Goal: Task Accomplishment & Management: Use online tool/utility

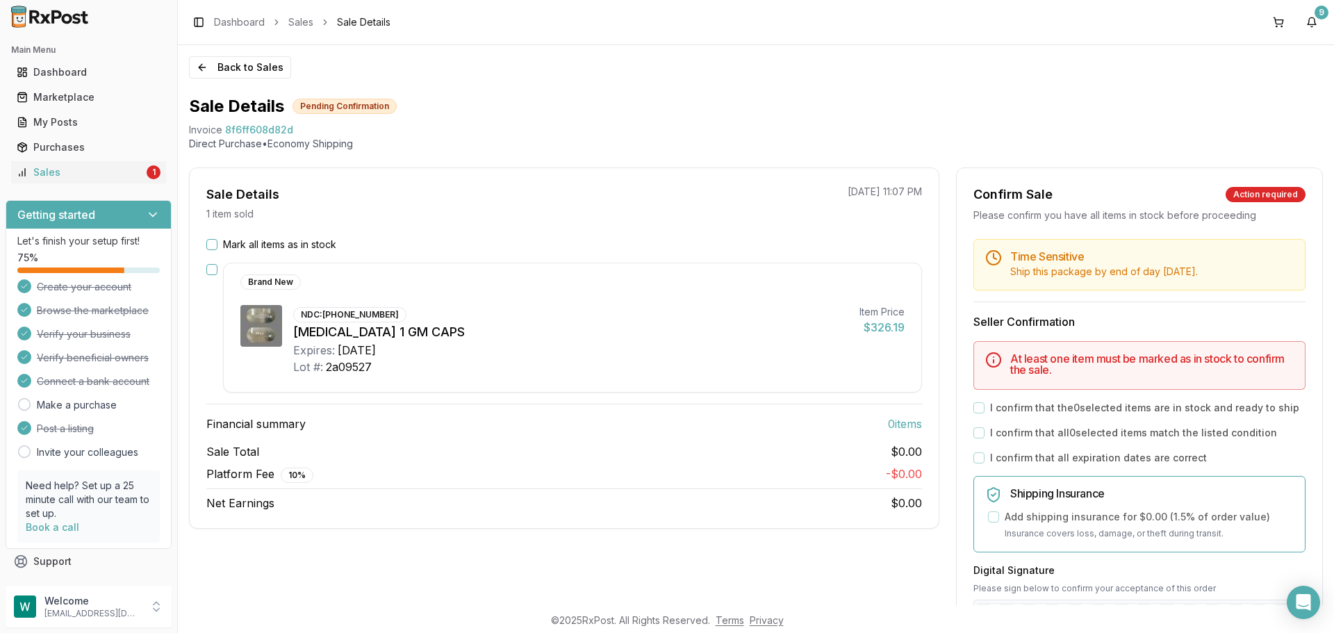
click at [211, 245] on button "Mark all items as in stock" at bounding box center [211, 244] width 11 height 11
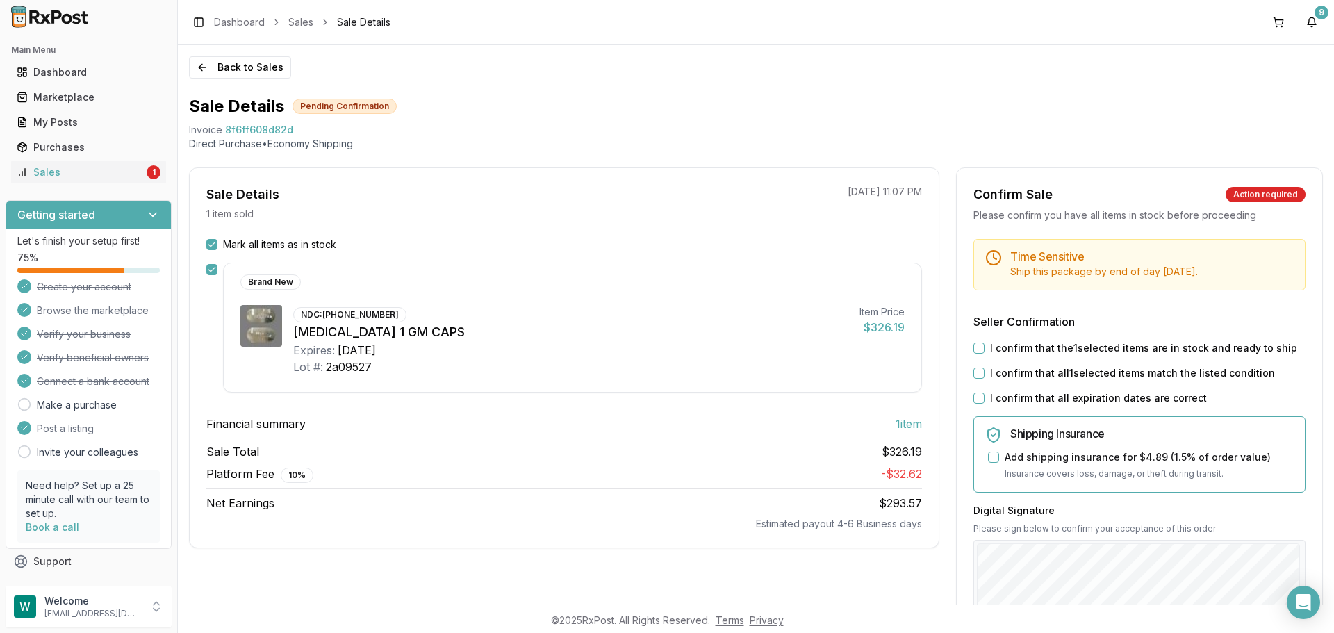
click at [974, 347] on button "I confirm that the 1 selected items are in stock and ready to ship" at bounding box center [979, 348] width 11 height 11
click at [975, 373] on button "I confirm that all 1 selected items match the listed condition" at bounding box center [979, 373] width 11 height 11
click at [974, 396] on button "I confirm that all expiration dates are correct" at bounding box center [979, 398] width 11 height 11
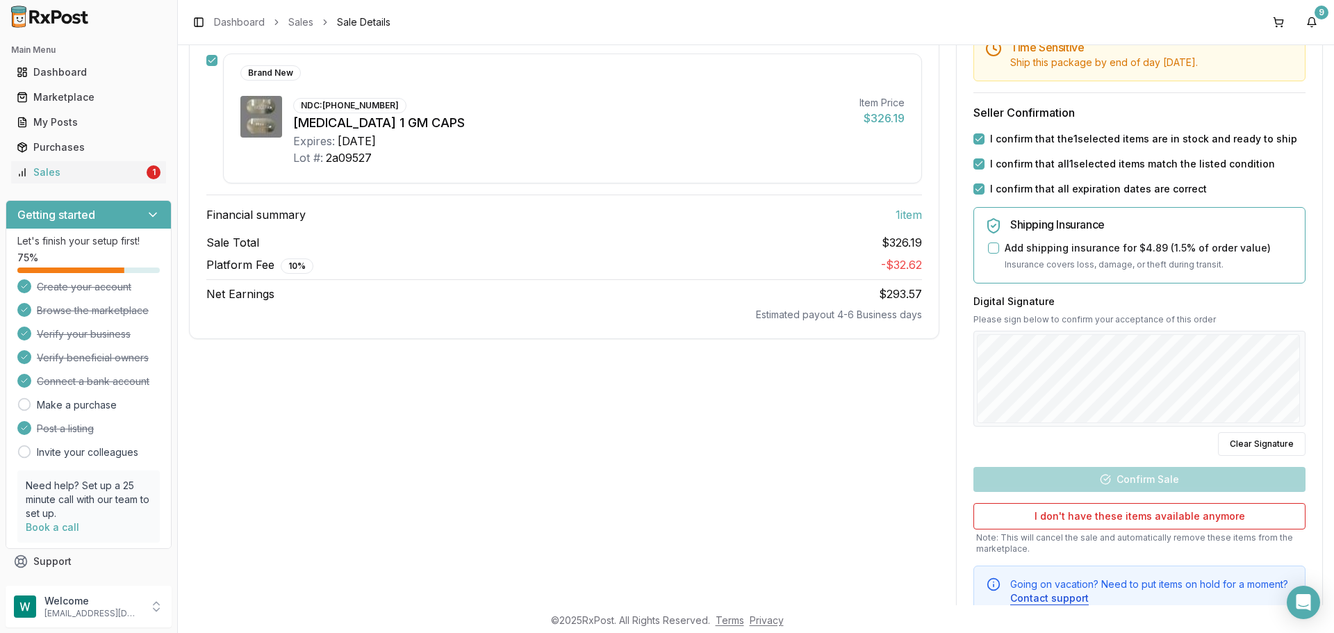
scroll to position [261, 0]
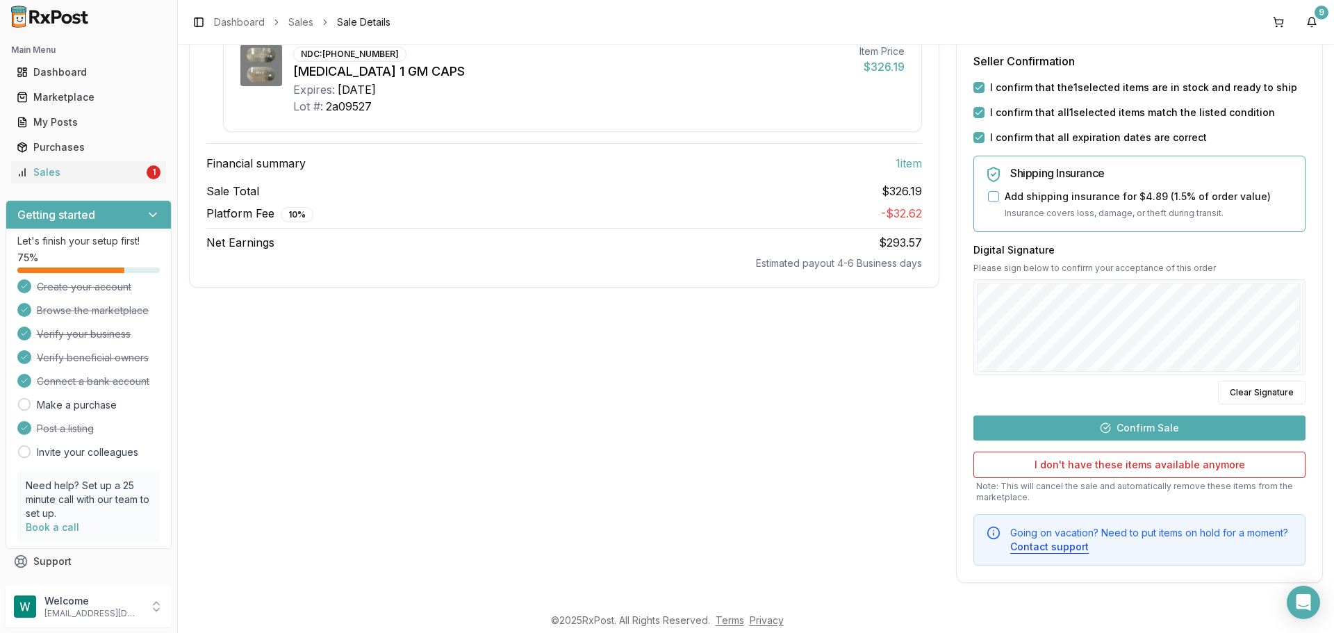
click at [1183, 424] on button "Confirm Sale" at bounding box center [1140, 428] width 332 height 25
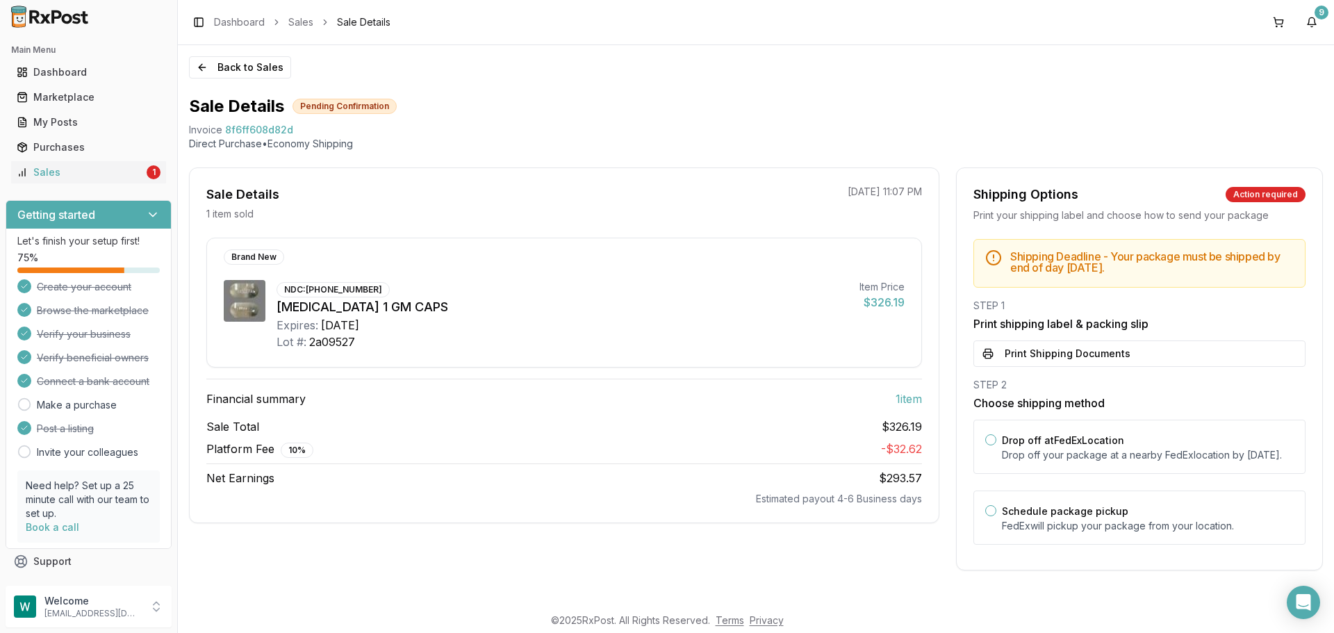
scroll to position [1, 0]
click at [1111, 358] on button "Print Shipping Documents" at bounding box center [1140, 353] width 332 height 26
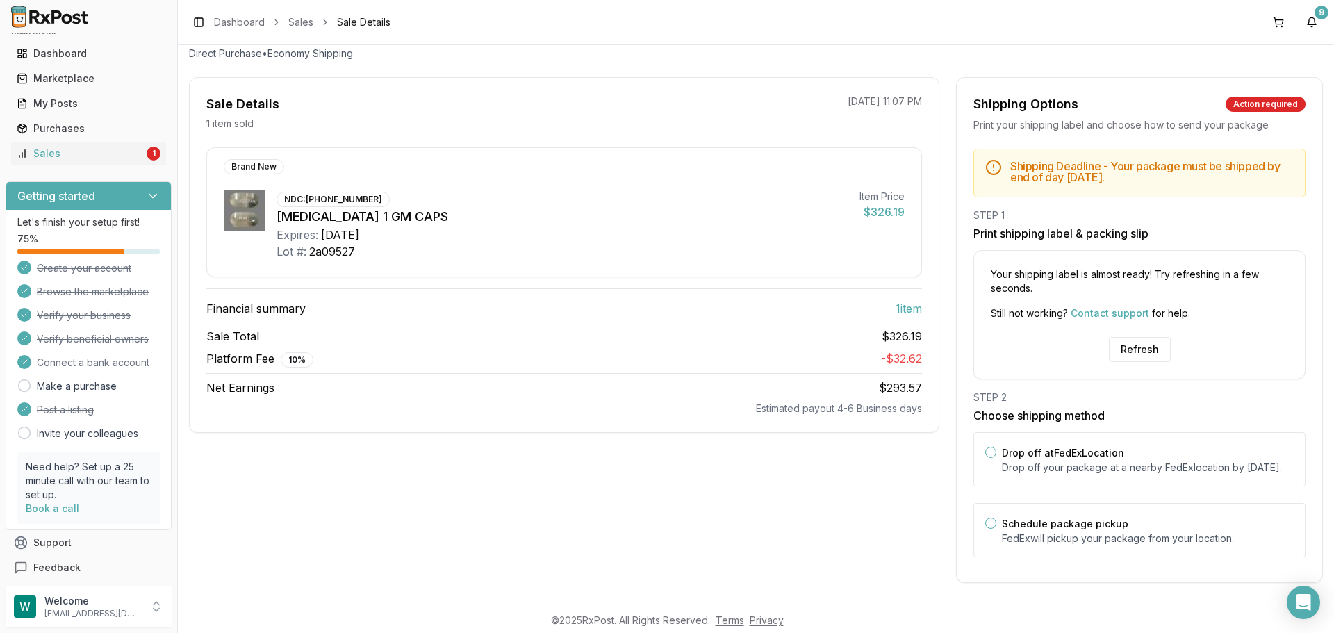
scroll to position [24, 0]
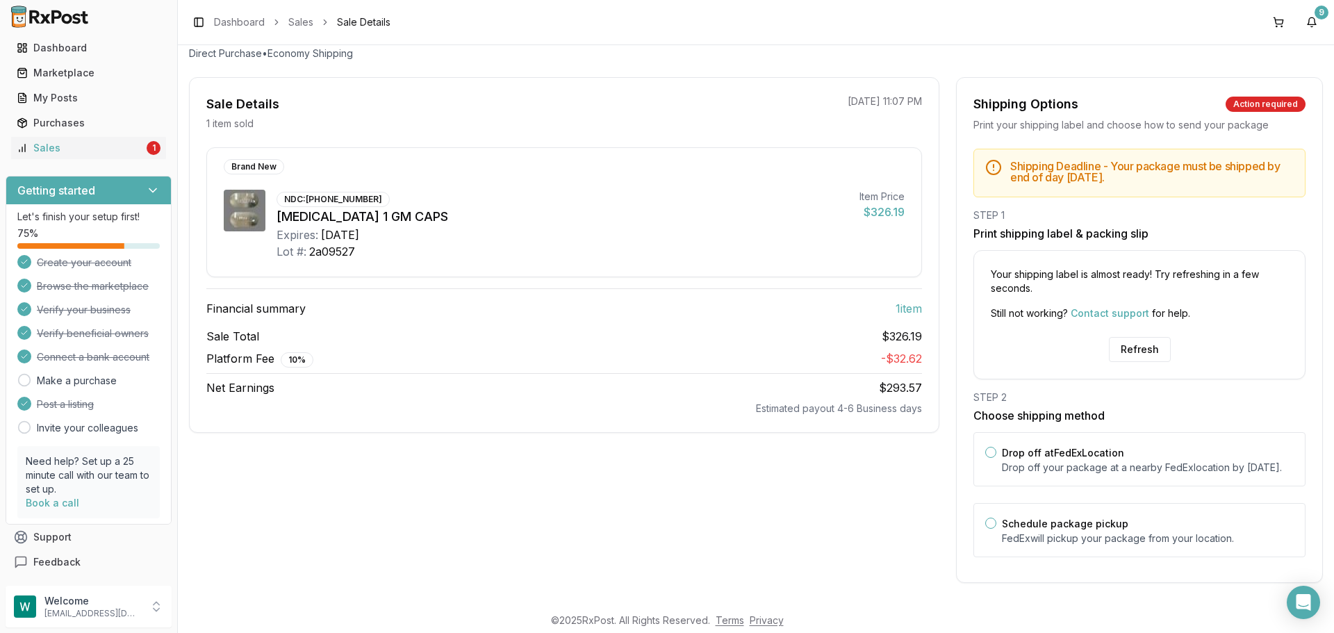
click at [25, 383] on icon at bounding box center [24, 380] width 14 height 14
drag, startPoint x: 1044, startPoint y: 155, endPoint x: 1138, endPoint y: 141, distance: 94.8
click at [1138, 149] on div "Shipping Deadline - Your package must be shipped by end of day [DATE] ." at bounding box center [1140, 173] width 332 height 49
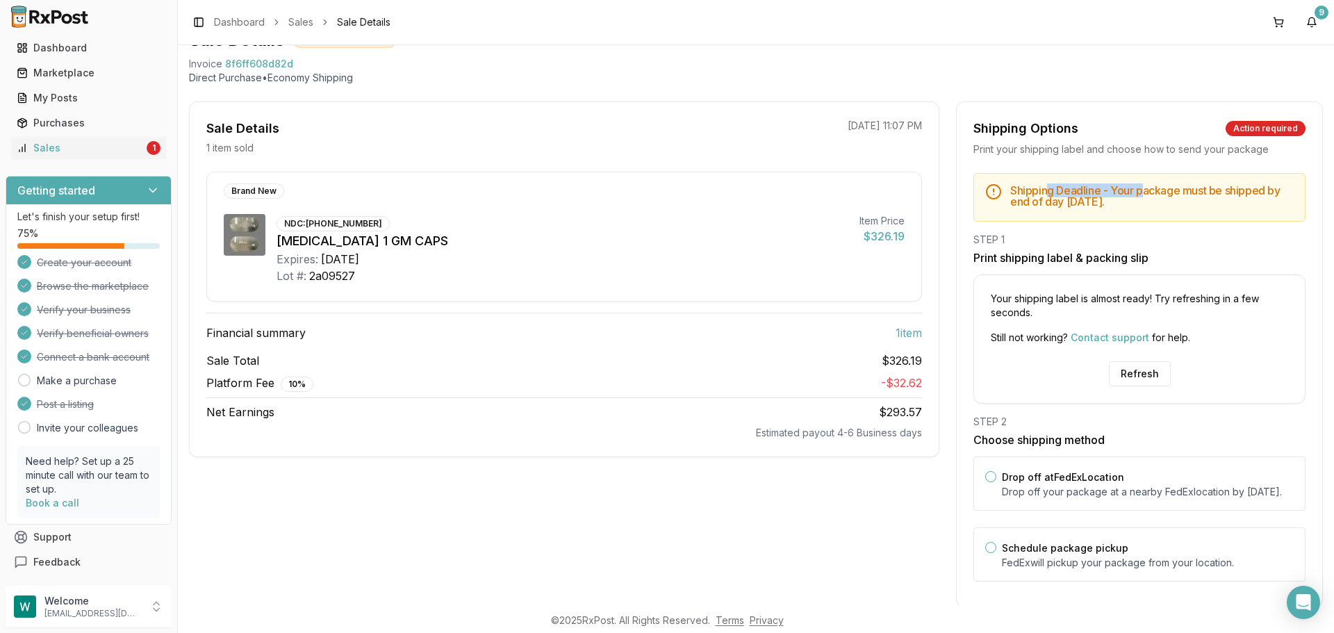
scroll to position [35, 0]
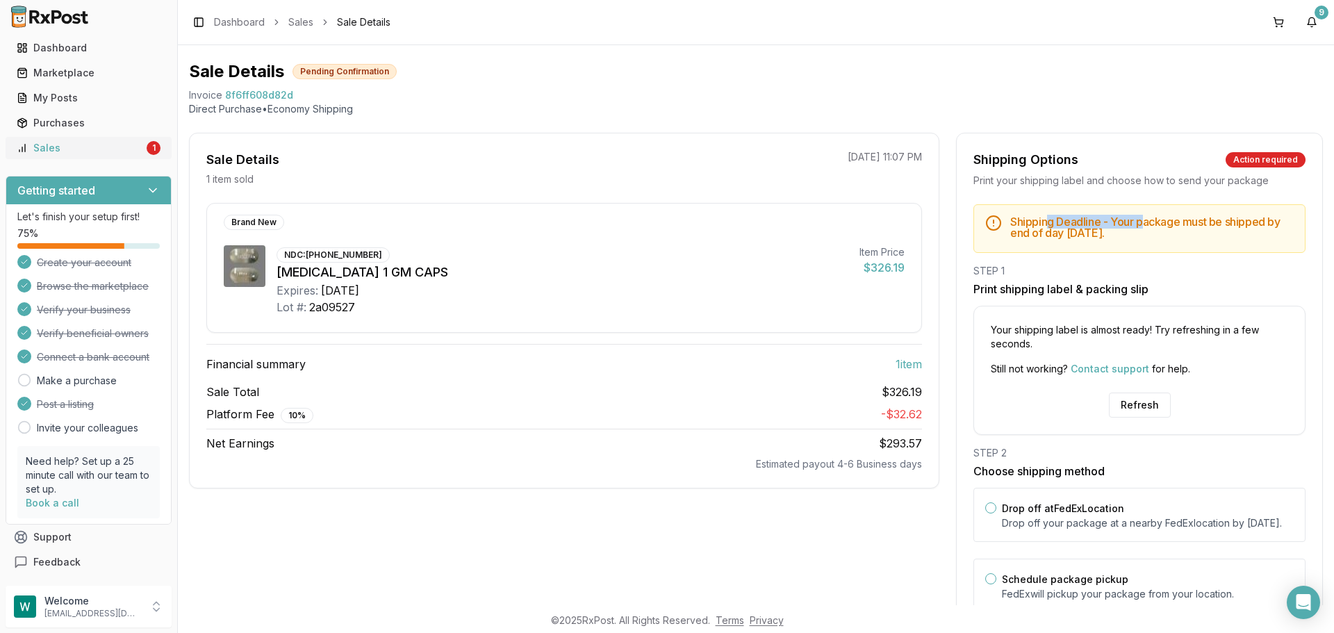
click at [51, 144] on div "Sales" at bounding box center [80, 148] width 127 height 14
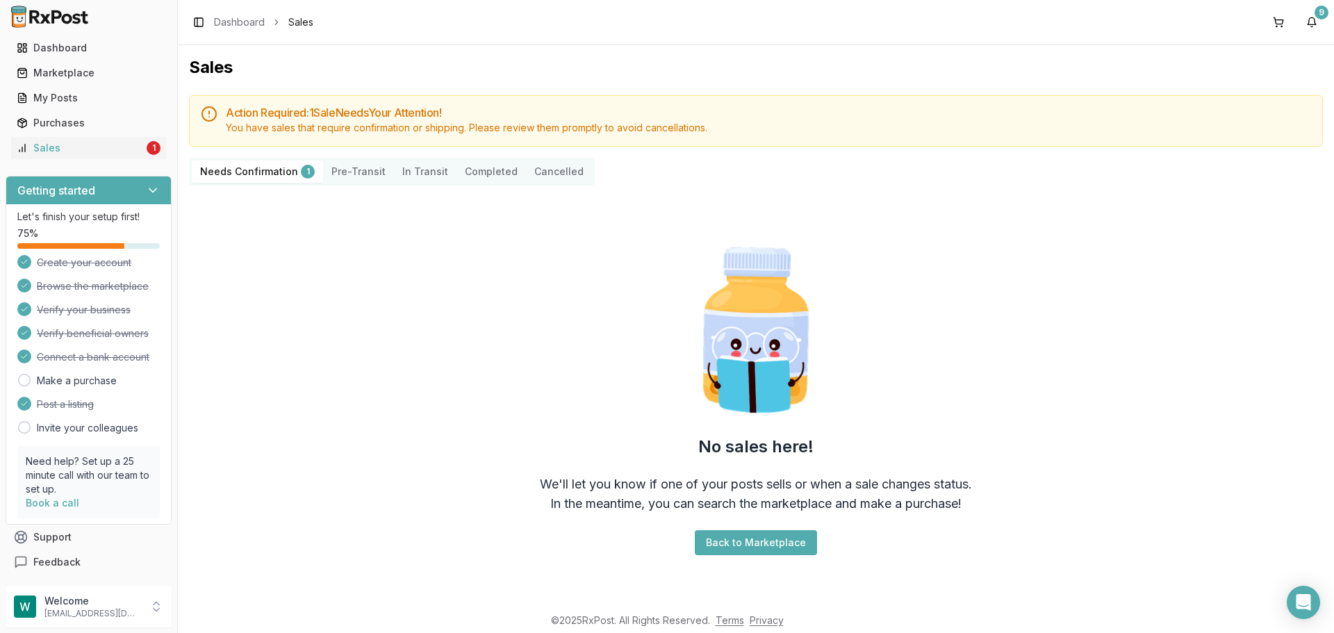
click at [249, 174] on Confirmation "Needs Confirmation 1" at bounding box center [257, 172] width 131 height 22
click at [305, 174] on div "1" at bounding box center [308, 172] width 14 height 14
click at [263, 169] on Confirmation "Needs Confirmation 1" at bounding box center [257, 172] width 131 height 22
click at [356, 168] on button "Pre-Transit" at bounding box center [358, 172] width 71 height 22
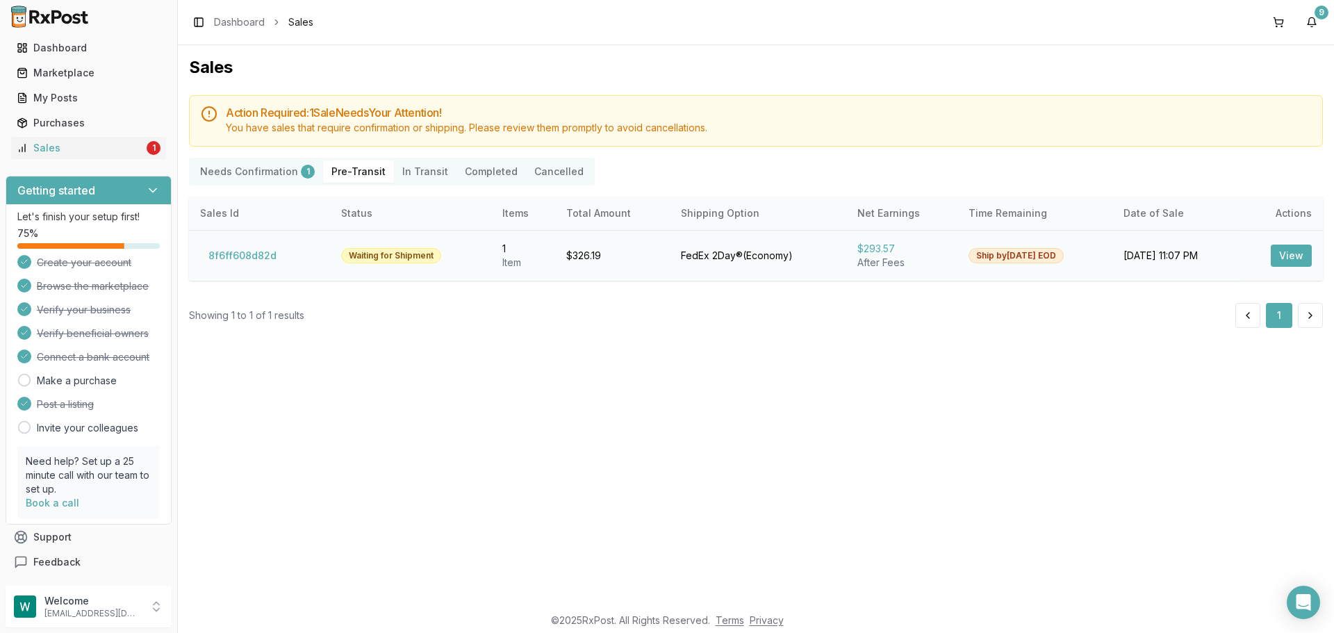
click at [1289, 254] on button "View" at bounding box center [1291, 256] width 41 height 22
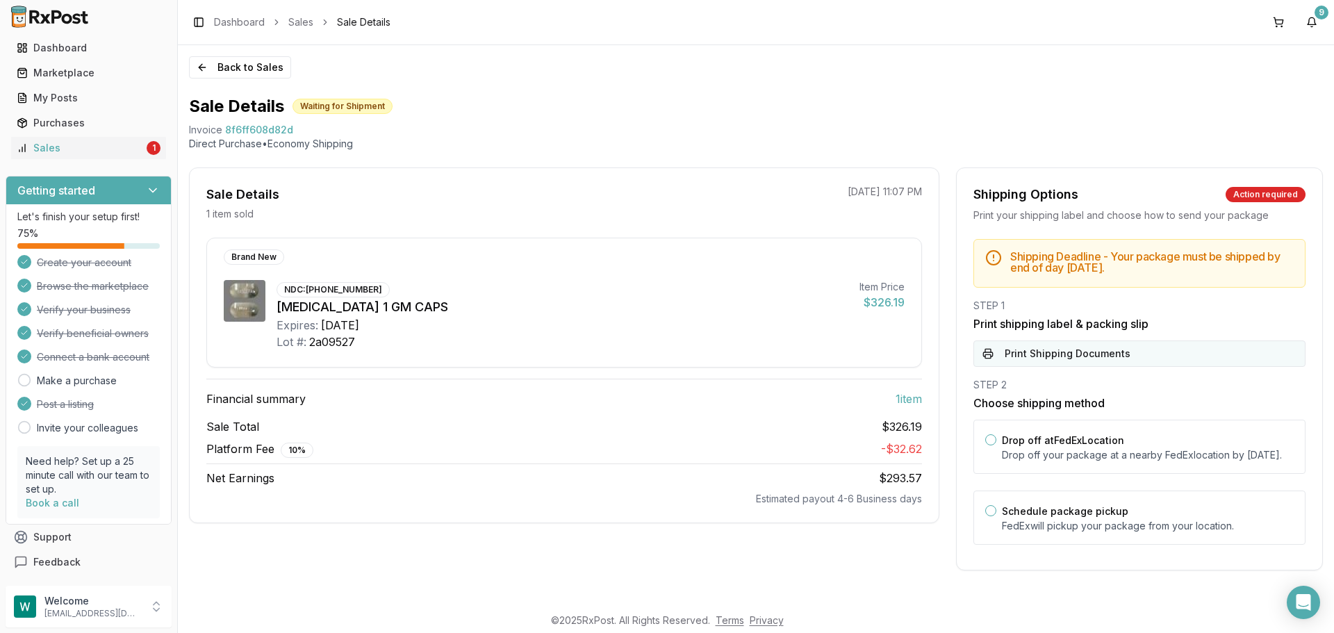
click at [1025, 356] on button "Print Shipping Documents" at bounding box center [1140, 353] width 332 height 26
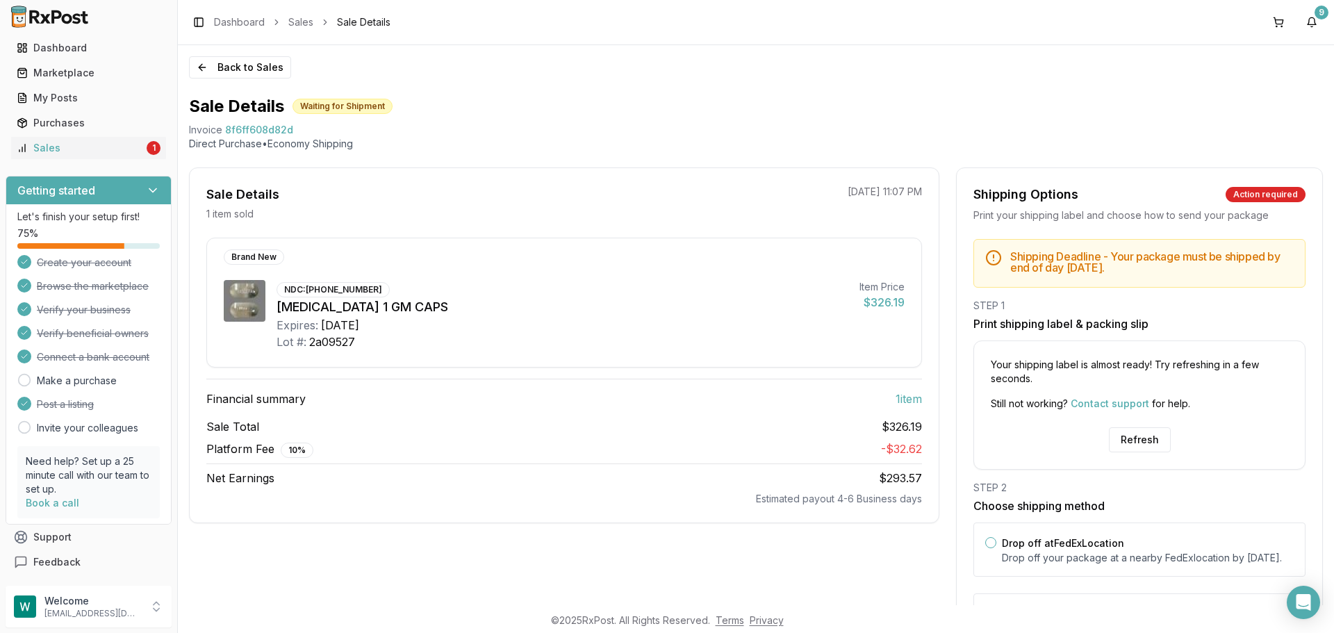
click at [1052, 366] on p "Your shipping label is almost ready! Try refreshing in a few seconds." at bounding box center [1139, 372] width 297 height 28
drag, startPoint x: 1061, startPoint y: 265, endPoint x: 1194, endPoint y: 297, distance: 137.0
click at [1194, 297] on div "Shipping Deadline - Your package must be shipped by end of day [DATE] . STEP 1 …" at bounding box center [1139, 447] width 365 height 417
click at [1188, 349] on div "Your shipping label is almost ready! Try refreshing in a few seconds. Still not…" at bounding box center [1140, 404] width 332 height 129
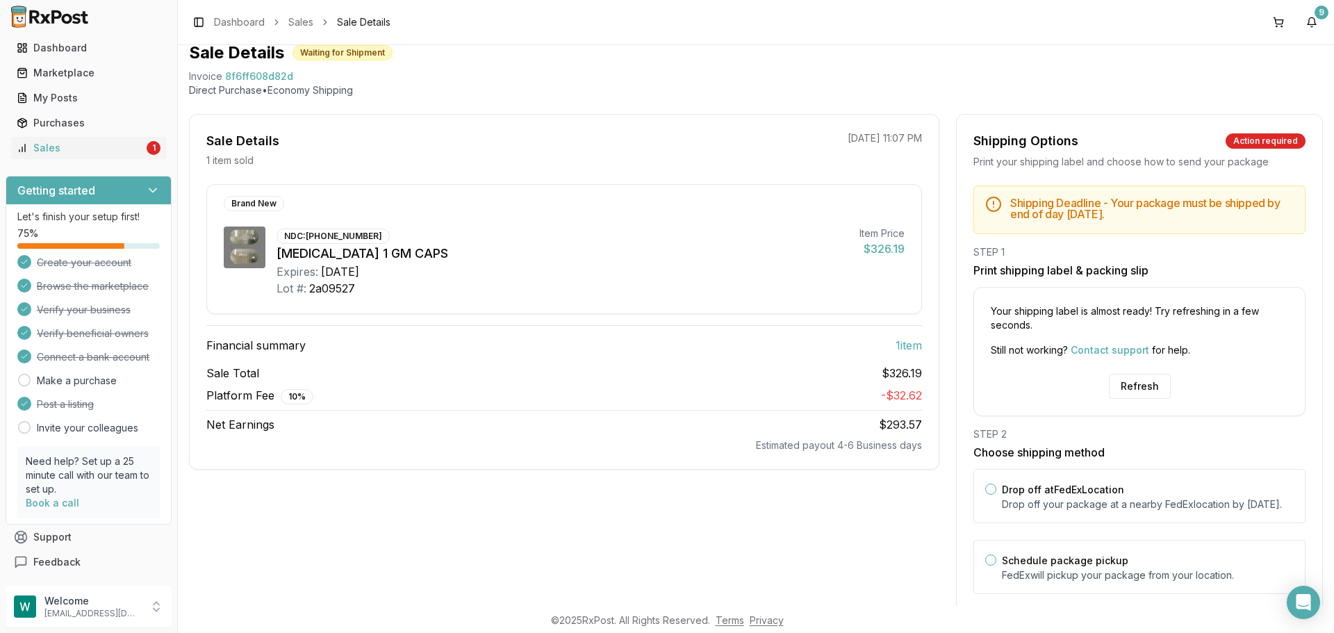
scroll to position [104, 0]
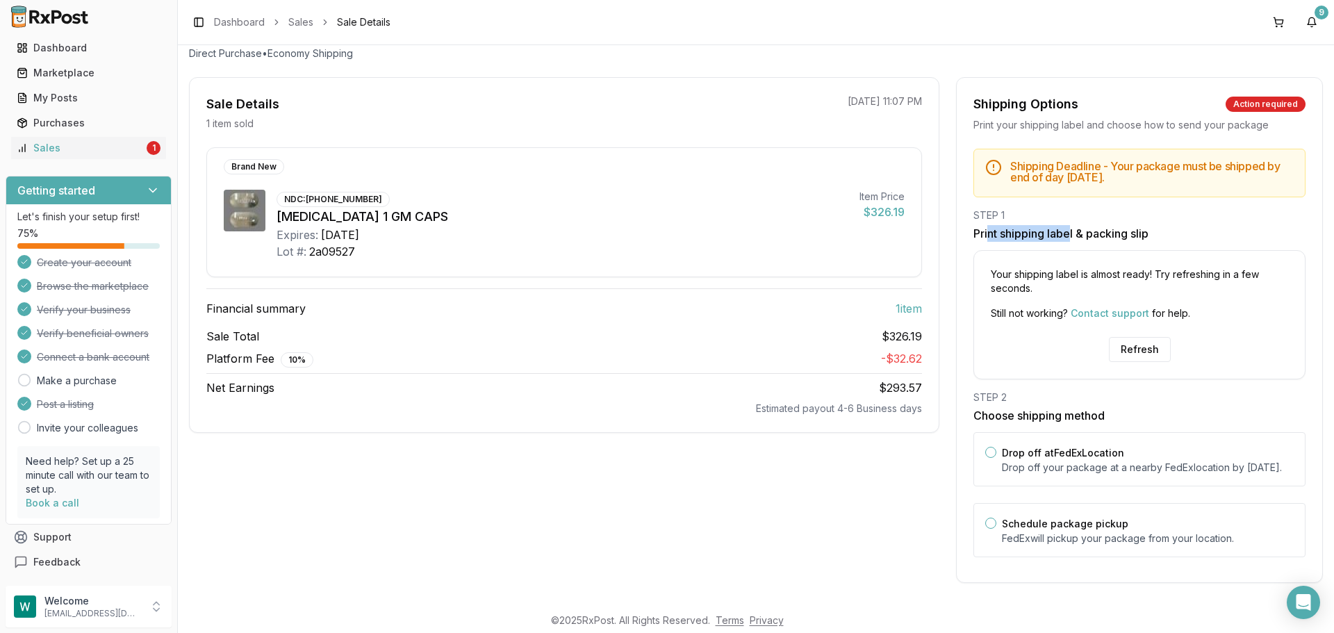
drag, startPoint x: 985, startPoint y: 220, endPoint x: 1067, endPoint y: 225, distance: 82.8
click at [1067, 225] on h3 "Print shipping label & packing slip" at bounding box center [1140, 233] width 332 height 17
click at [1026, 284] on div "Your shipping label is almost ready! Try refreshing in a few seconds. Still not…" at bounding box center [1139, 294] width 331 height 53
drag, startPoint x: 1003, startPoint y: 258, endPoint x: 1237, endPoint y: 270, distance: 234.5
click at [1237, 270] on p "Your shipping label is almost ready! Try refreshing in a few seconds." at bounding box center [1139, 282] width 297 height 28
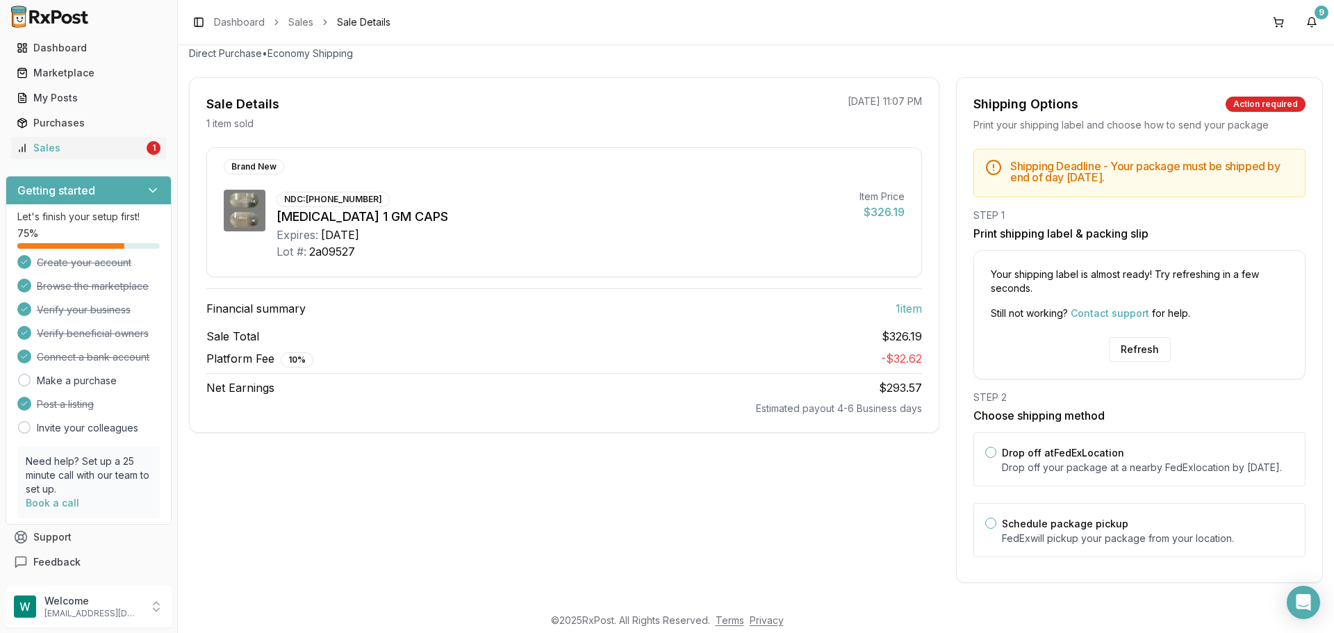
click at [1222, 290] on div "Your shipping label is almost ready! Try refreshing in a few seconds. Still not…" at bounding box center [1139, 294] width 331 height 53
click at [1140, 338] on button "Refresh" at bounding box center [1140, 349] width 62 height 25
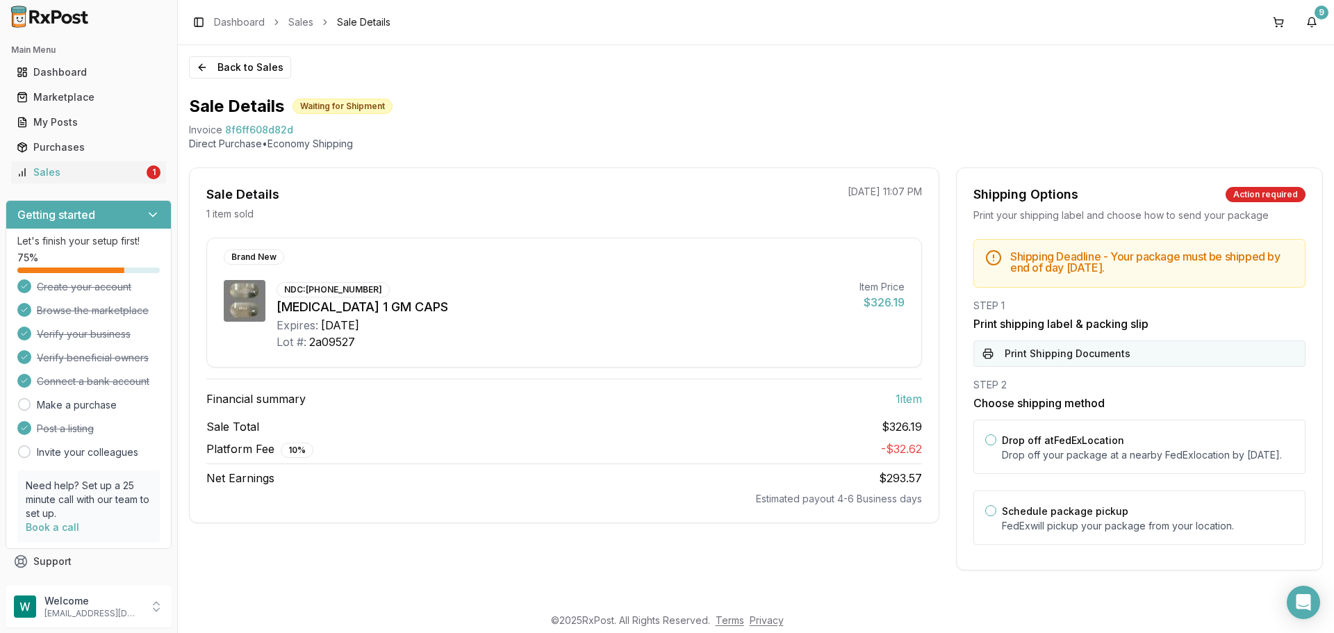
click at [1075, 365] on button "Print Shipping Documents" at bounding box center [1140, 353] width 332 height 26
click at [1011, 517] on label "Schedule package pickup" at bounding box center [1065, 511] width 126 height 12
click at [996, 516] on button "Schedule package pickup" at bounding box center [990, 510] width 11 height 11
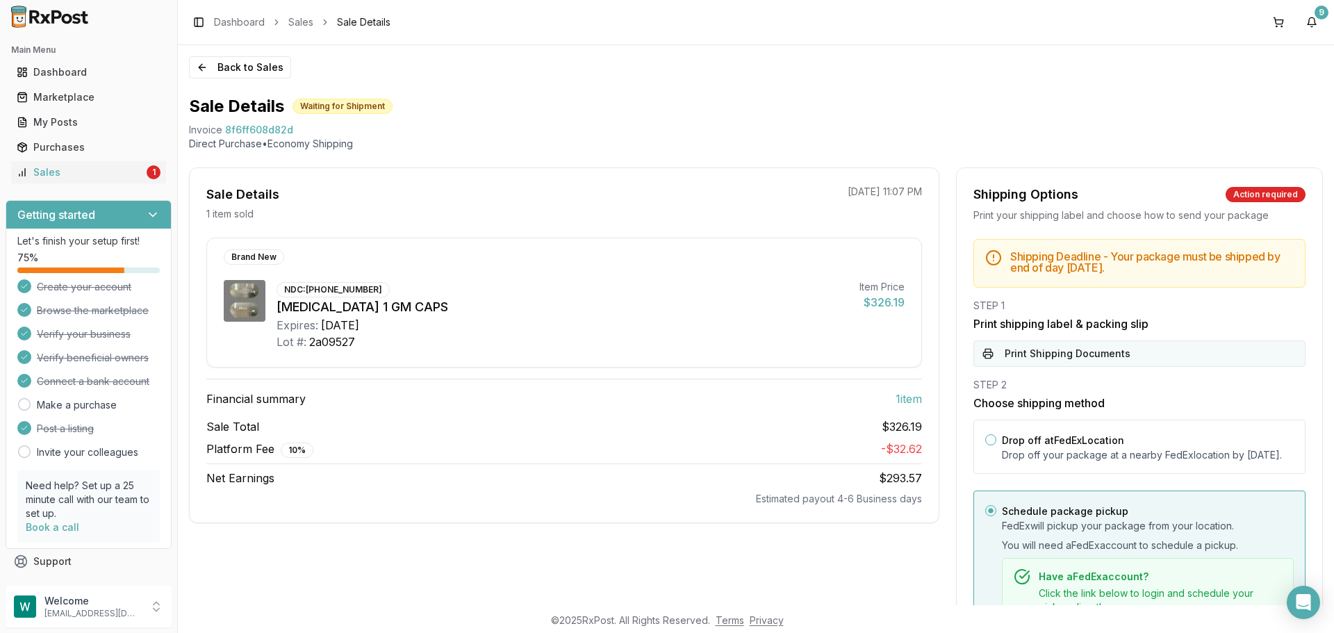
click at [1196, 348] on button "Print Shipping Documents" at bounding box center [1140, 353] width 332 height 26
